Goal: Find specific page/section

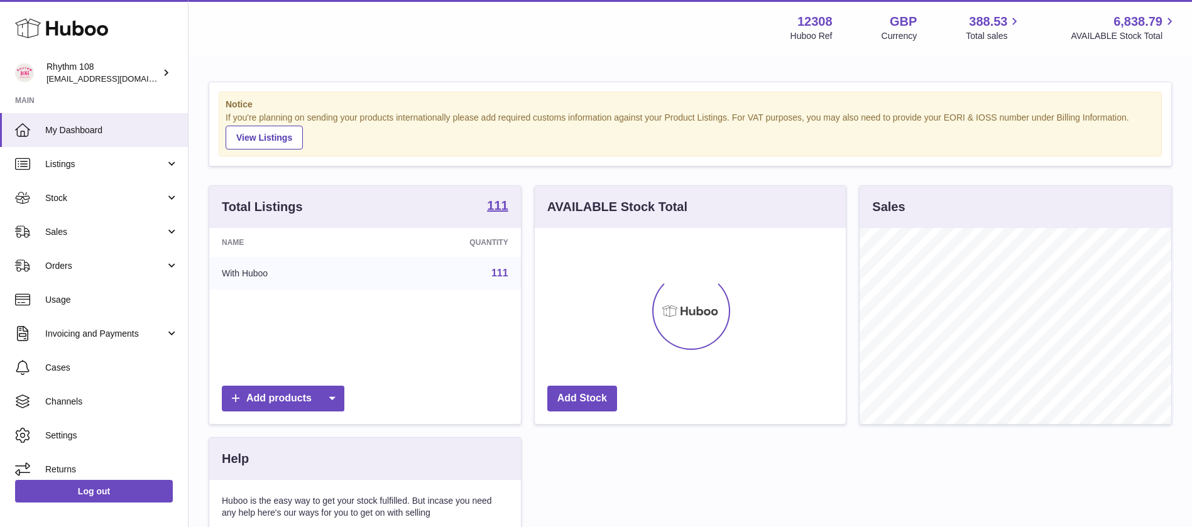
scroll to position [196, 311]
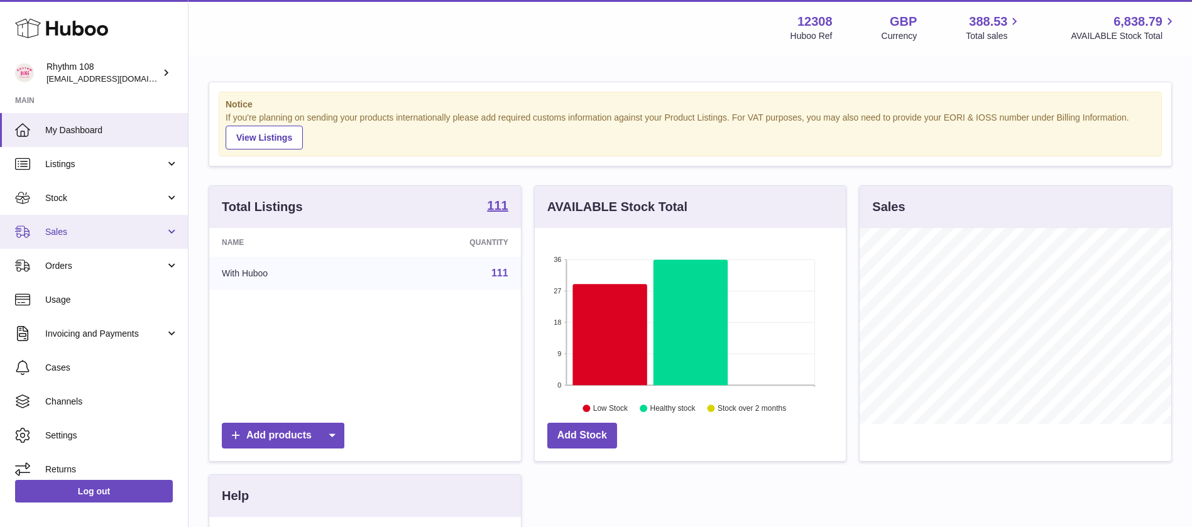
click at [91, 234] on span "Sales" at bounding box center [105, 232] width 120 height 12
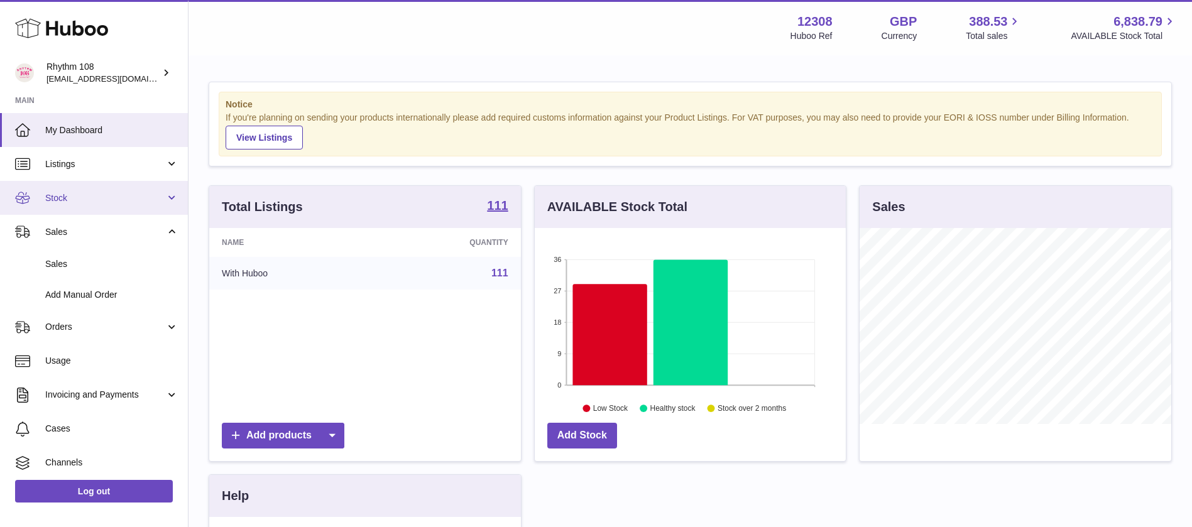
click at [78, 197] on span "Stock" at bounding box center [105, 198] width 120 height 12
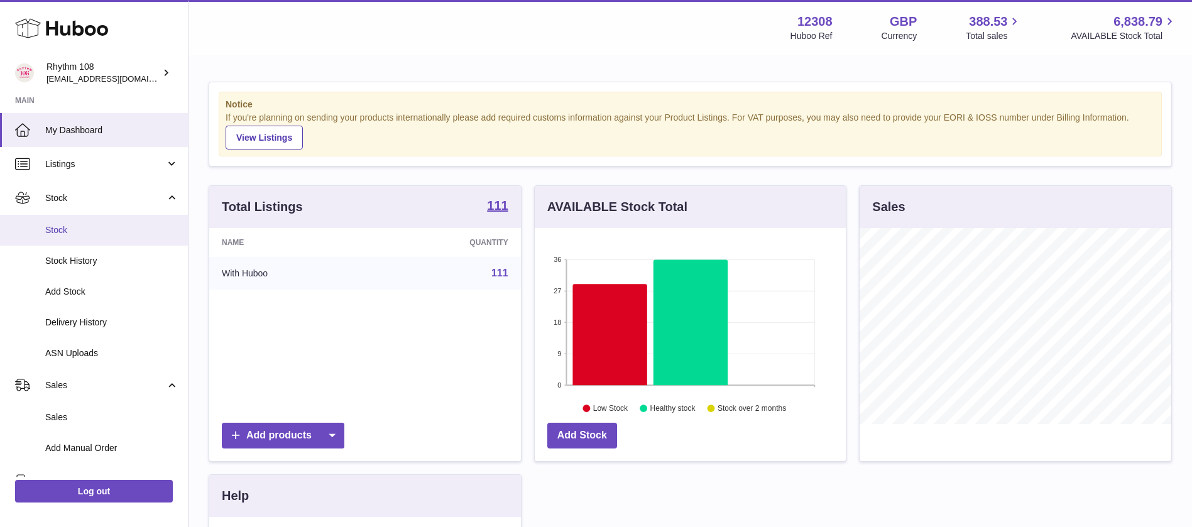
click at [75, 232] on span "Stock" at bounding box center [111, 230] width 133 height 12
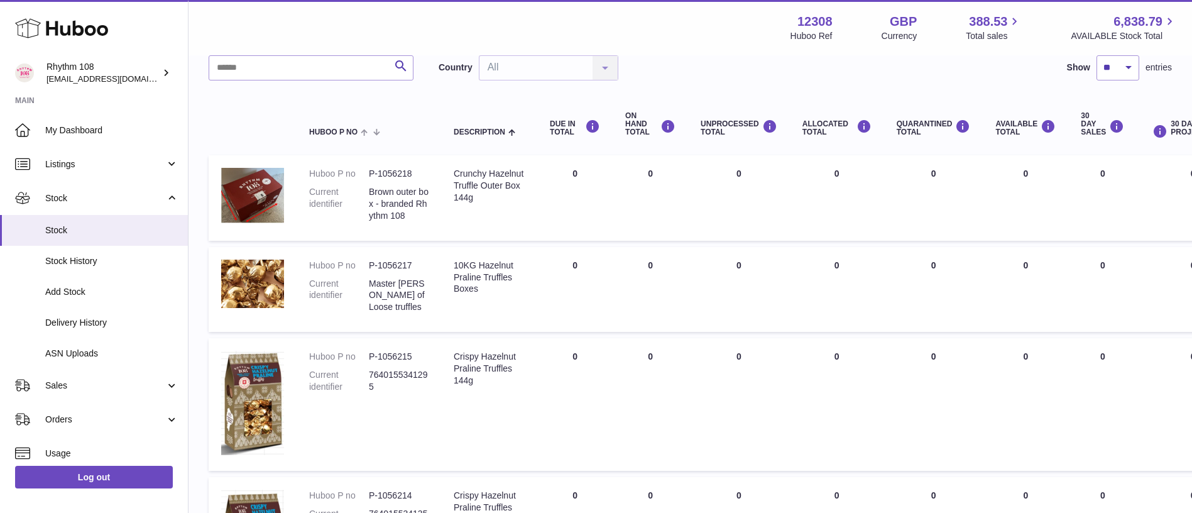
scroll to position [94, 0]
click at [297, 65] on input "text" at bounding box center [311, 68] width 205 height 25
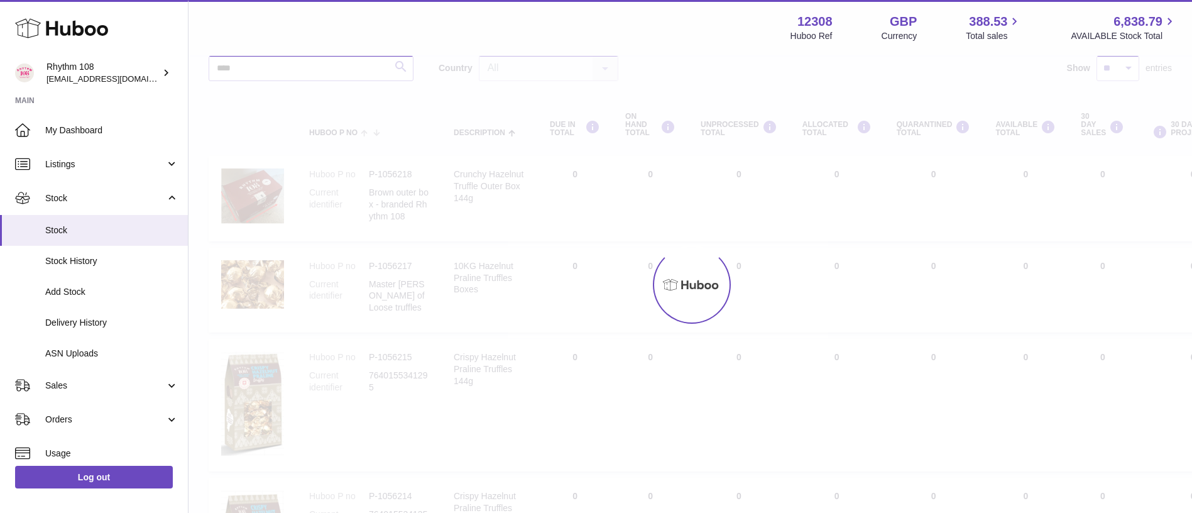
scroll to position [14, 0]
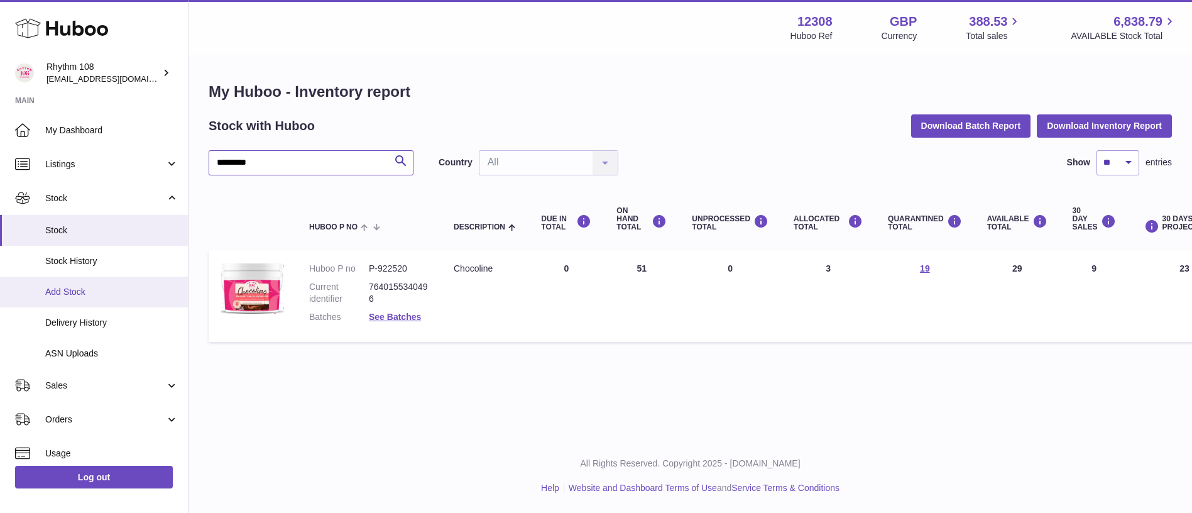
type input "*********"
